Goal: Check status: Check status

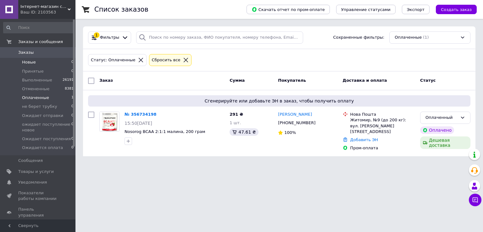
click at [31, 62] on span "Новые" at bounding box center [29, 62] width 14 height 6
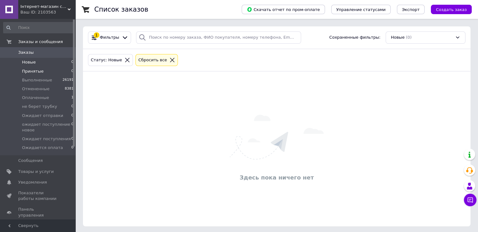
click at [31, 70] on span "Принятые" at bounding box center [33, 72] width 22 height 6
click at [32, 63] on span "Новые" at bounding box center [29, 62] width 14 height 6
click at [29, 69] on span "Принятые" at bounding box center [33, 72] width 22 height 6
click at [29, 65] on li "Новые 0" at bounding box center [38, 62] width 77 height 9
